Goal: Find specific page/section: Find specific page/section

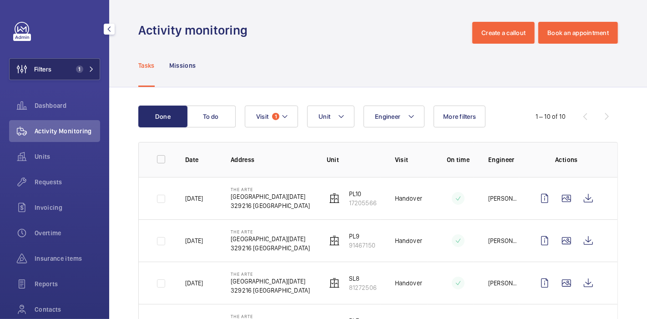
click at [76, 72] on span "1" at bounding box center [79, 68] width 7 height 7
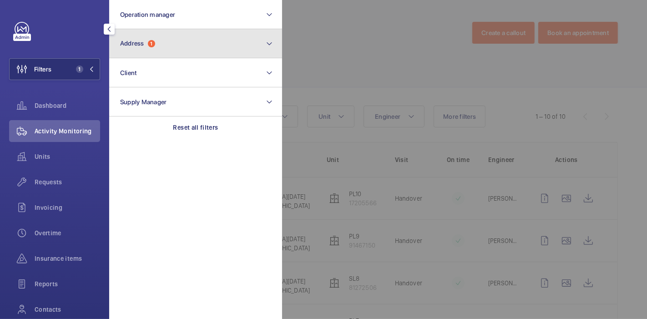
click at [153, 51] on button "Address 1" at bounding box center [195, 43] width 173 height 29
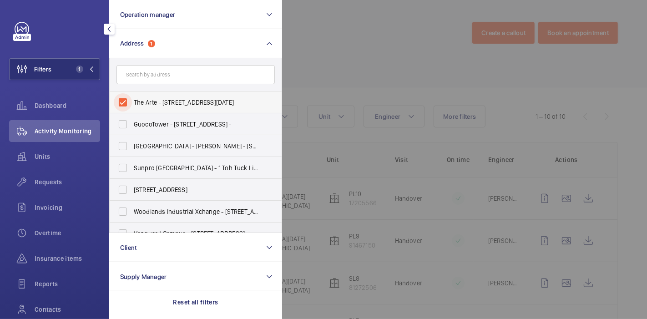
click at [122, 101] on input "The Arte - [STREET_ADDRESS][DATE]" at bounding box center [123, 102] width 18 height 18
checkbox input "false"
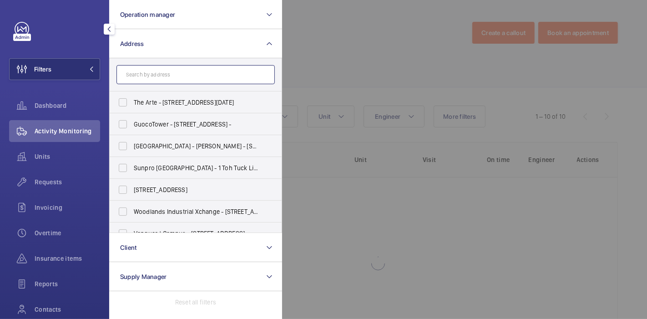
click at [148, 79] on input "text" at bounding box center [195, 74] width 158 height 19
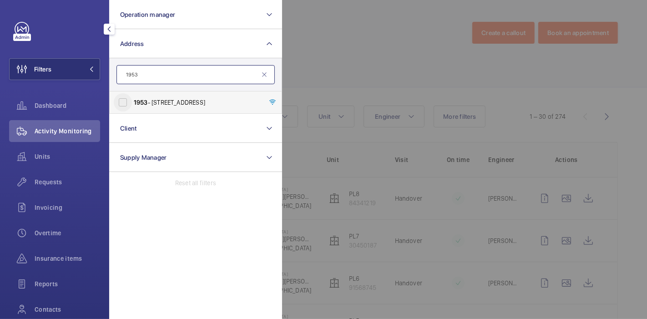
type input "1953"
click at [123, 104] on input "1953 - [STREET_ADDRESS]" at bounding box center [123, 102] width 18 height 18
checkbox input "true"
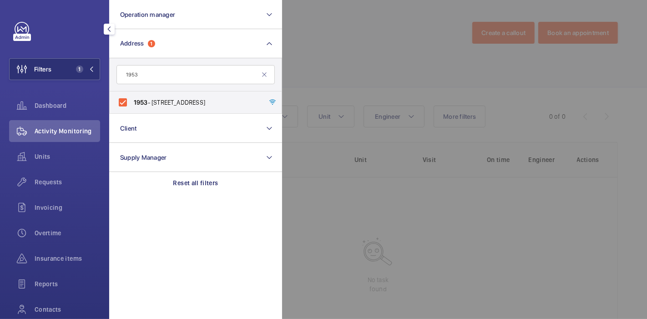
click at [316, 48] on div at bounding box center [605, 159] width 647 height 319
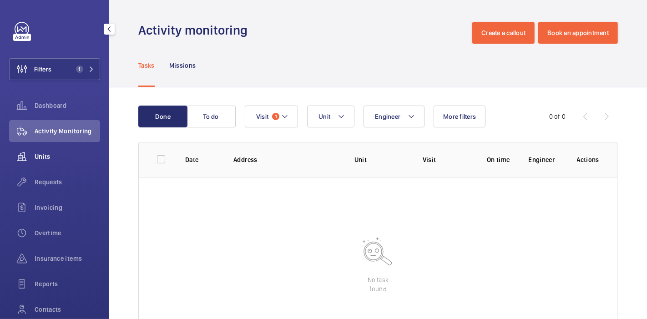
click at [62, 158] on span "Units" at bounding box center [67, 156] width 65 height 9
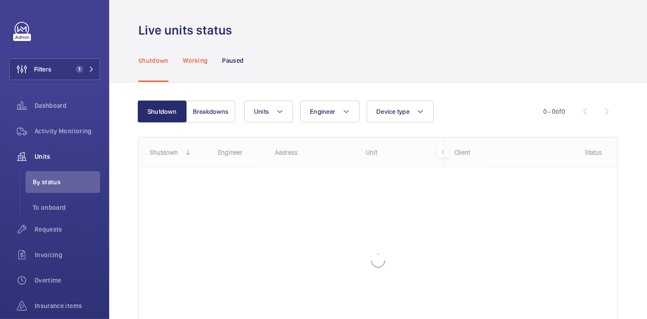
click at [199, 65] on p "Working" at bounding box center [195, 60] width 25 height 9
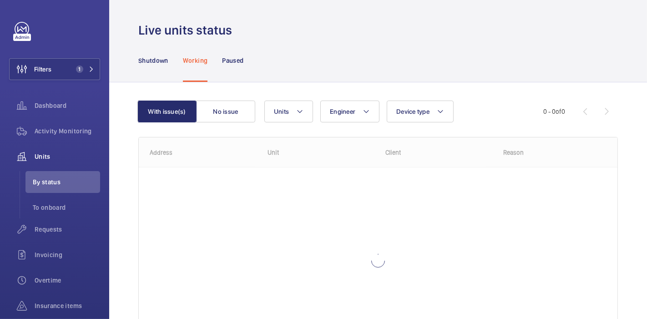
scroll to position [79, 0]
